Goal: Task Accomplishment & Management: Use online tool/utility

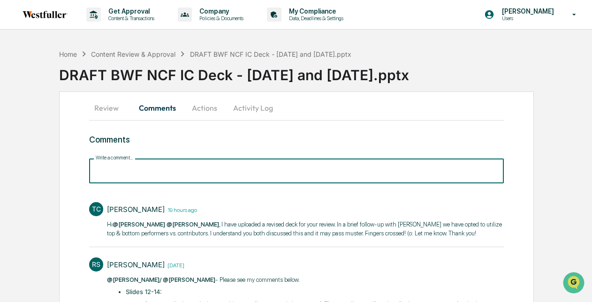
click at [105, 167] on input "Write a comment..." at bounding box center [296, 171] width 414 height 25
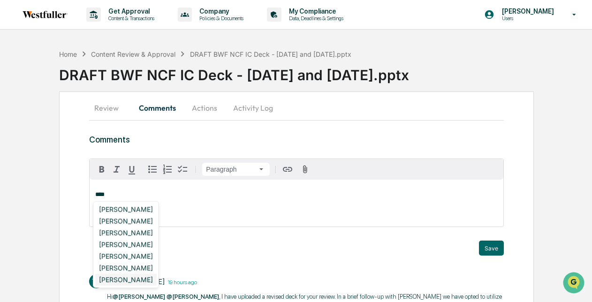
click at [125, 282] on div "[PERSON_NAME]" at bounding box center [125, 280] width 61 height 12
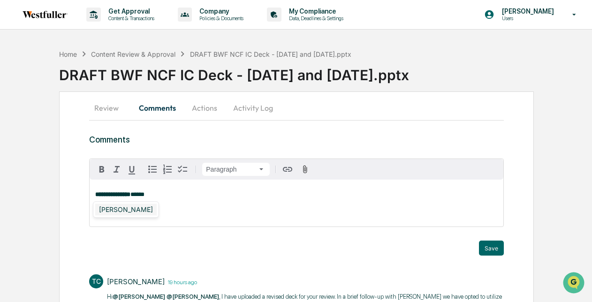
click at [115, 211] on div "[PERSON_NAME]" at bounding box center [125, 210] width 61 height 12
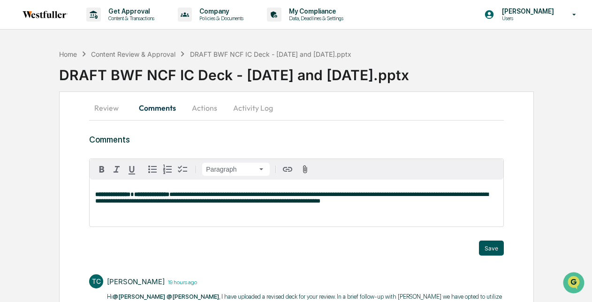
click at [496, 244] on button "Save" at bounding box center [491, 248] width 25 height 15
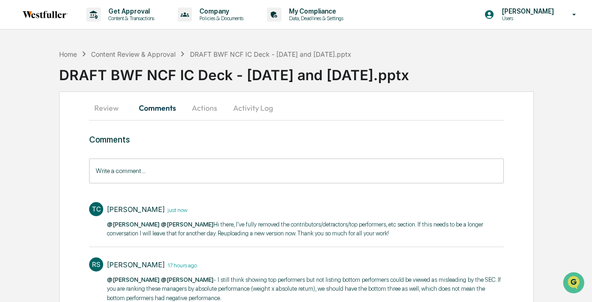
click at [201, 109] on button "Actions" at bounding box center [204, 108] width 42 height 23
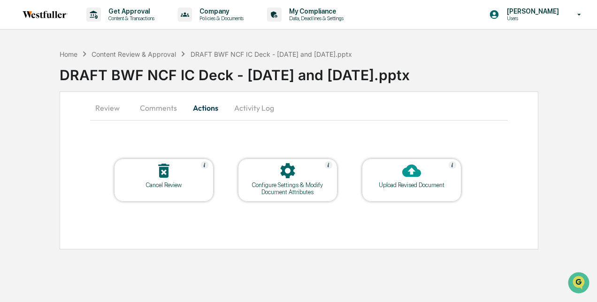
click at [405, 182] on div "Upload Revised Document" at bounding box center [411, 185] width 84 height 7
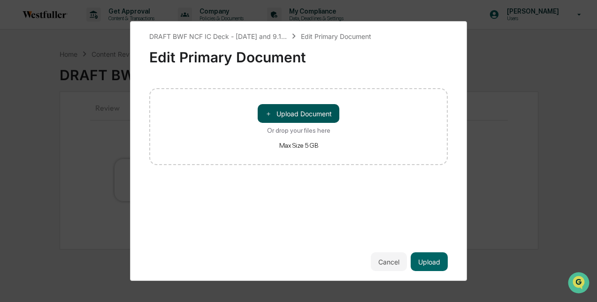
click at [290, 111] on button "＋ Upload Document" at bounding box center [299, 113] width 82 height 19
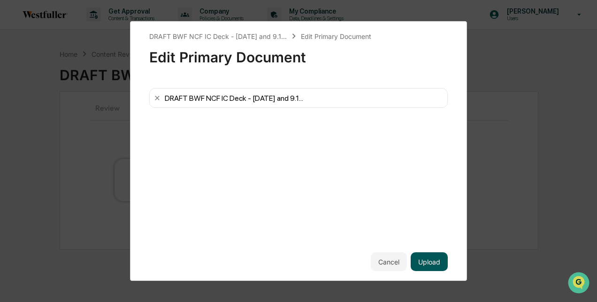
click at [436, 261] on button "Upload" at bounding box center [428, 261] width 37 height 19
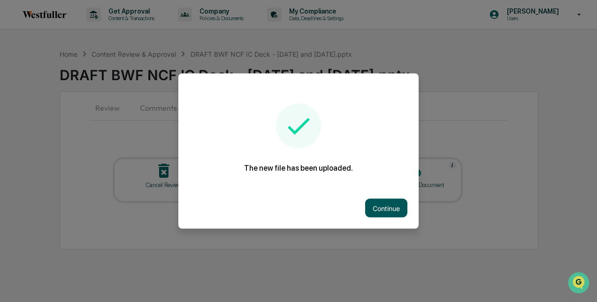
click at [396, 208] on button "Continue" at bounding box center [386, 208] width 42 height 19
